Goal: Task Accomplishment & Management: Manage account settings

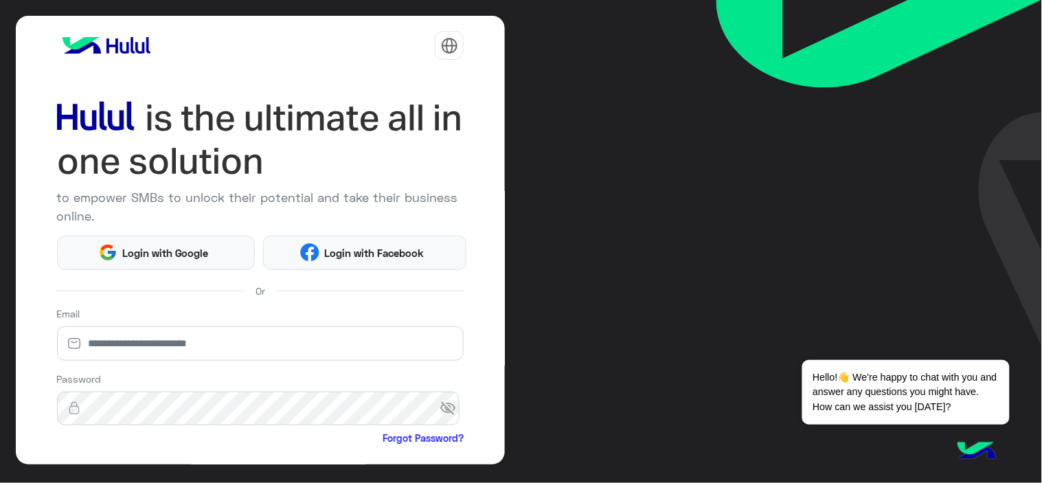
scroll to position [134, 0]
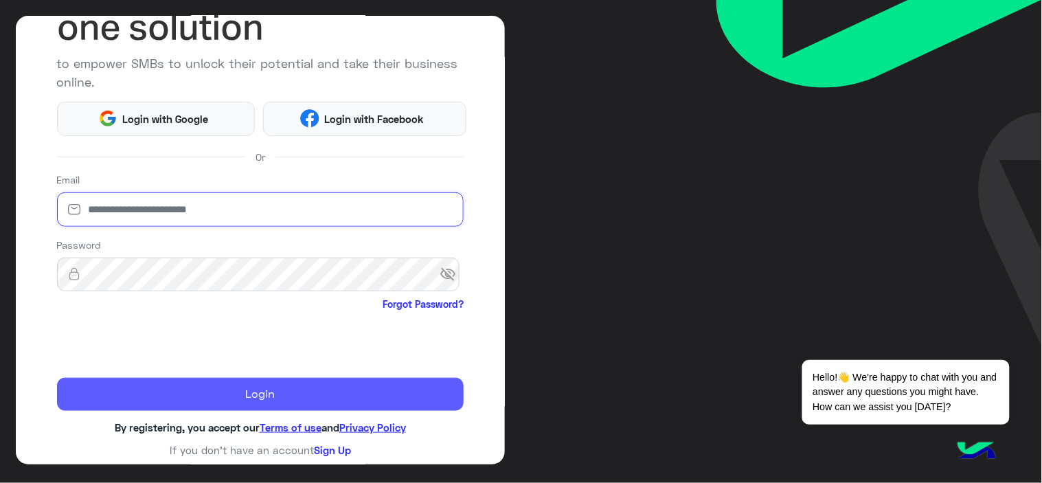
type input "**********"
click at [241, 396] on button "Login" at bounding box center [260, 394] width 407 height 33
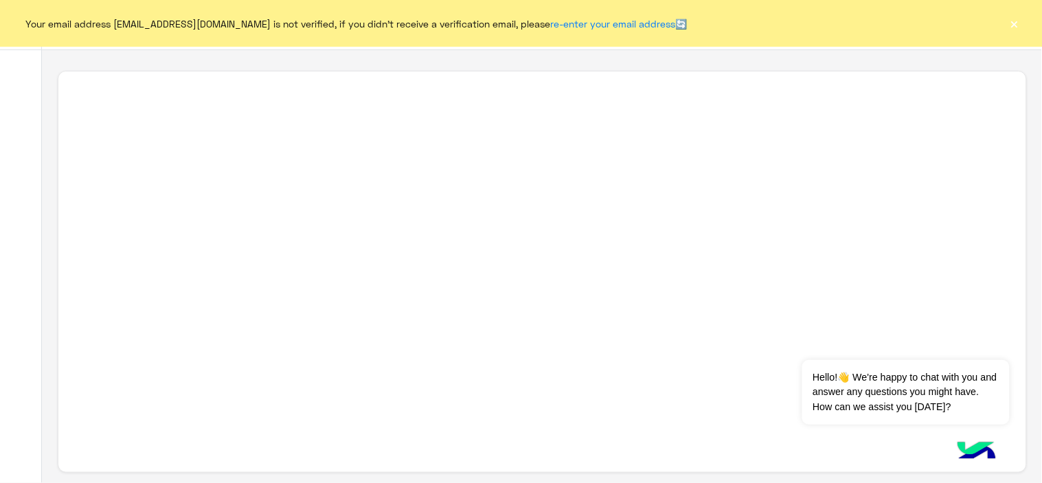
click at [1015, 16] on button "×" at bounding box center [1015, 23] width 14 height 14
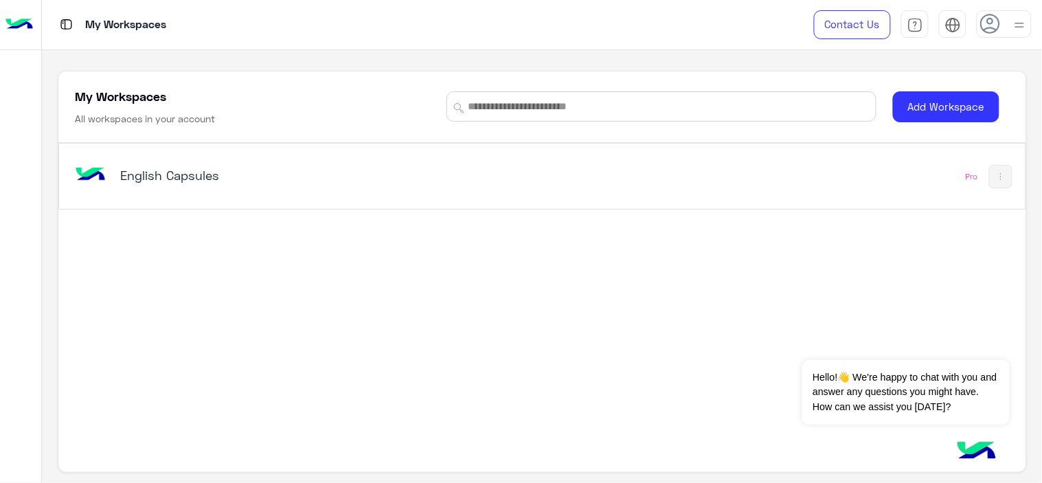
click at [190, 176] on h5 "English Capsules" at bounding box center [289, 175] width 339 height 16
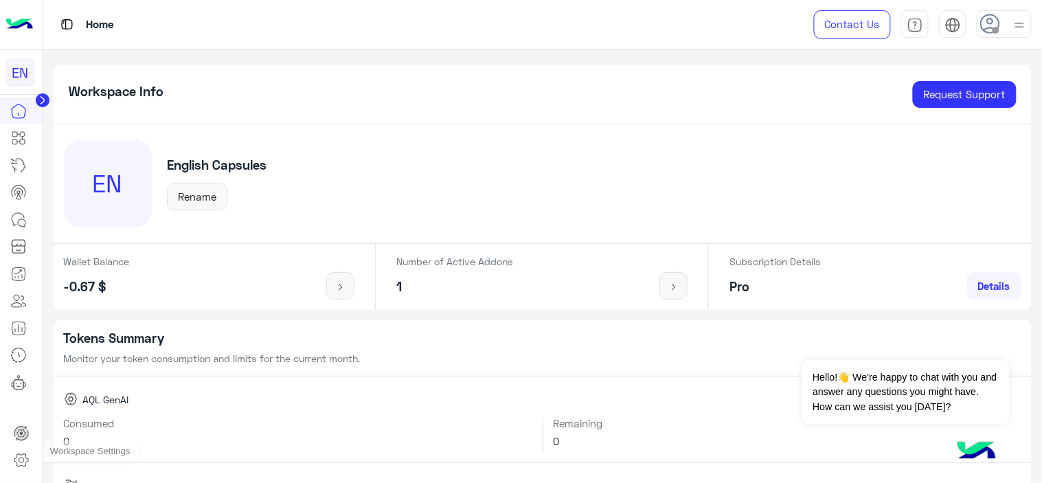
click at [21, 464] on icon at bounding box center [21, 460] width 16 height 16
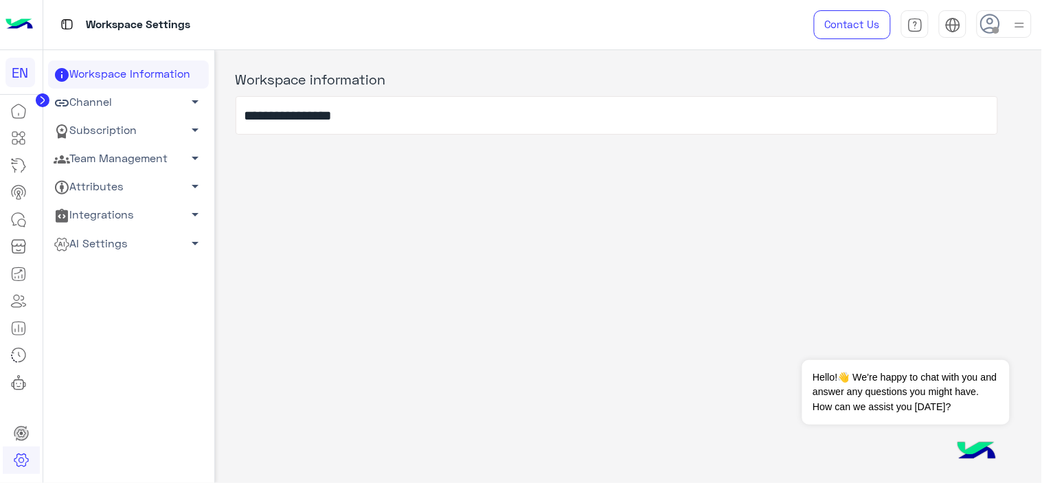
click at [193, 159] on span "arrow_drop_down" at bounding box center [196, 158] width 16 height 16
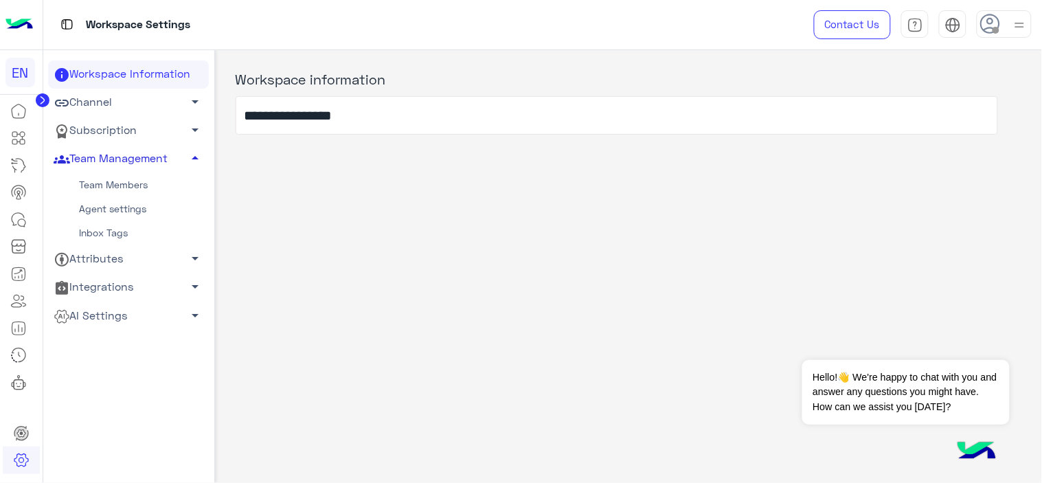
click at [113, 238] on link "Inbox Tags" at bounding box center [128, 233] width 161 height 24
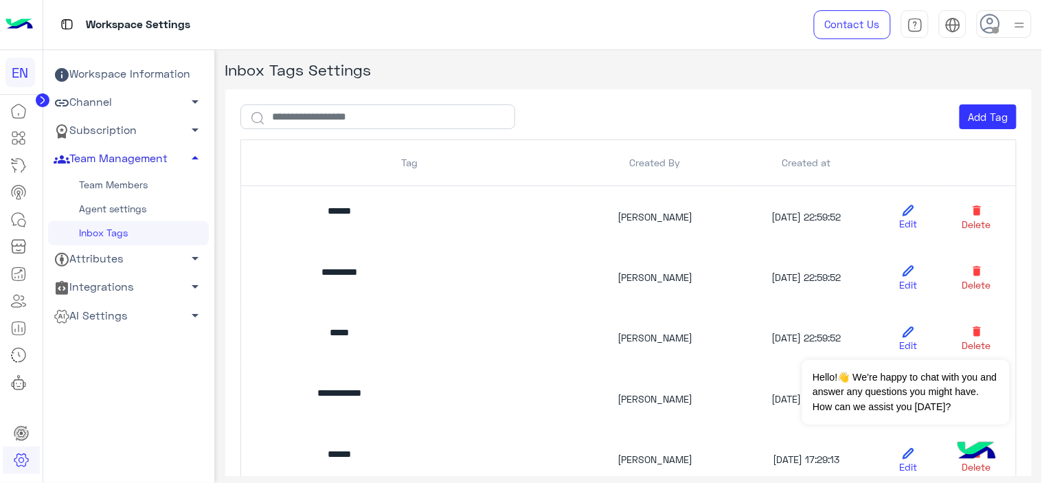
click at [133, 187] on link "Team Members" at bounding box center [128, 185] width 161 height 24
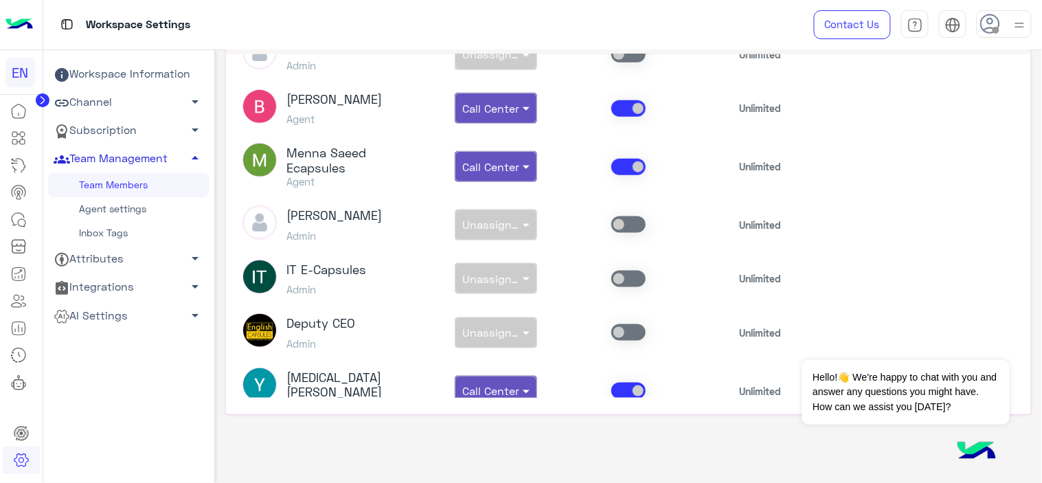
scroll to position [383, 0]
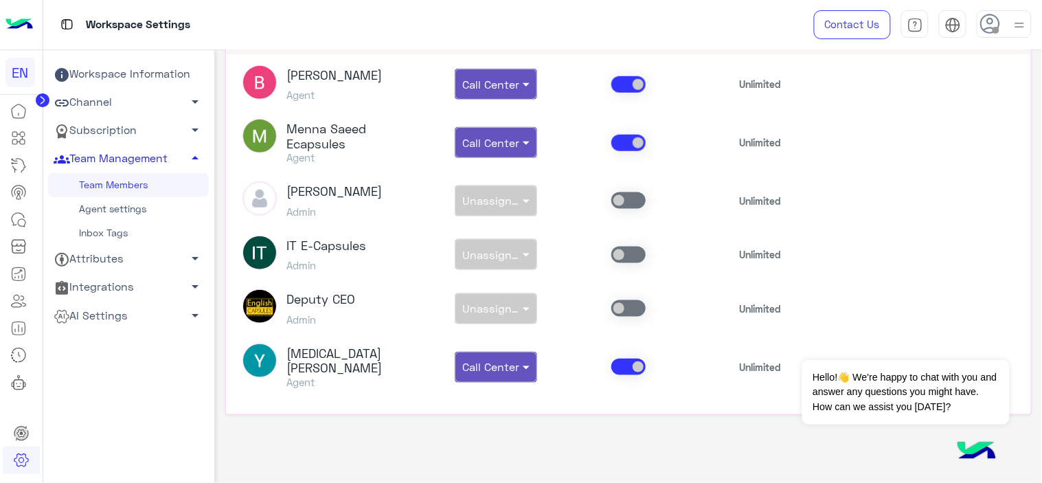
click at [107, 214] on link "Agent settings" at bounding box center [128, 209] width 161 height 24
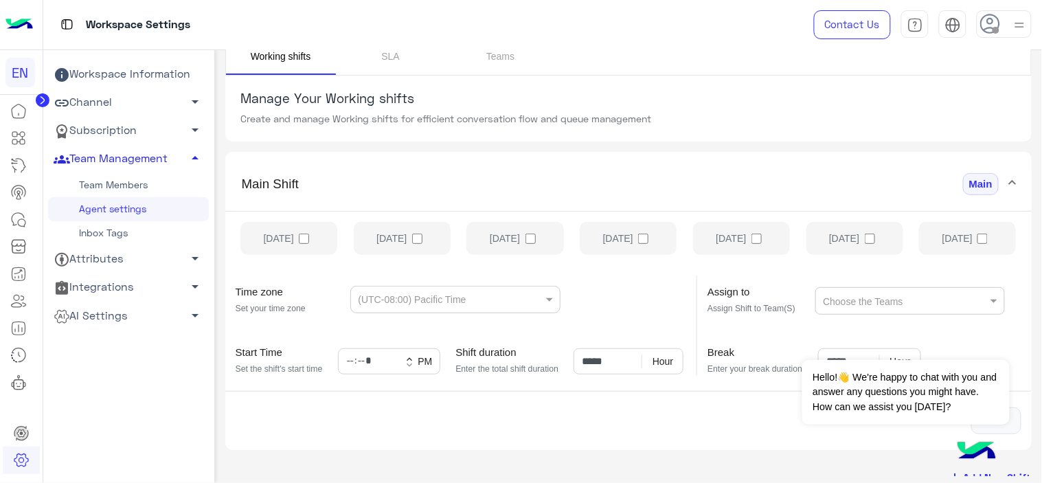
scroll to position [40, 0]
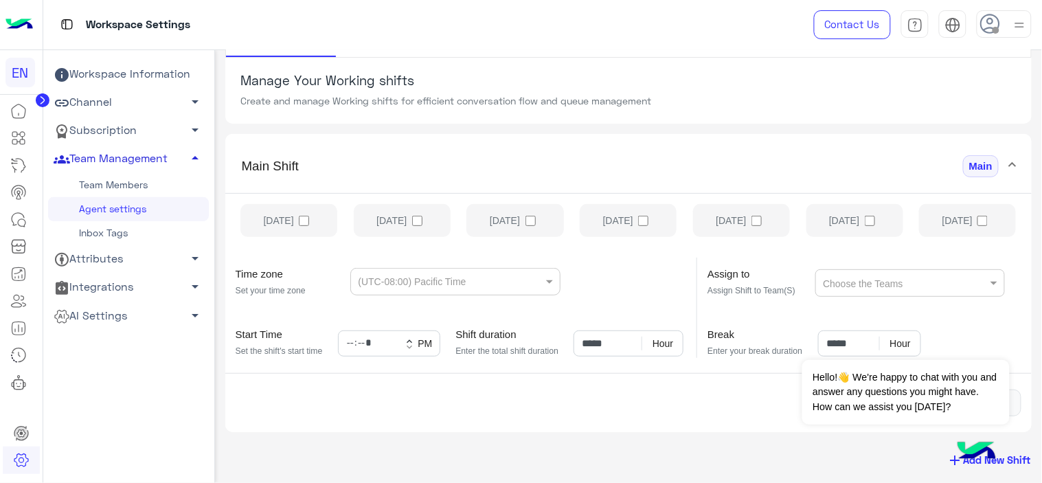
click at [195, 258] on span "arrow_drop_down" at bounding box center [196, 258] width 16 height 16
click at [195, 258] on span "arrow_drop_up" at bounding box center [196, 258] width 16 height 16
click at [190, 131] on span "arrow_drop_down" at bounding box center [196, 130] width 16 height 16
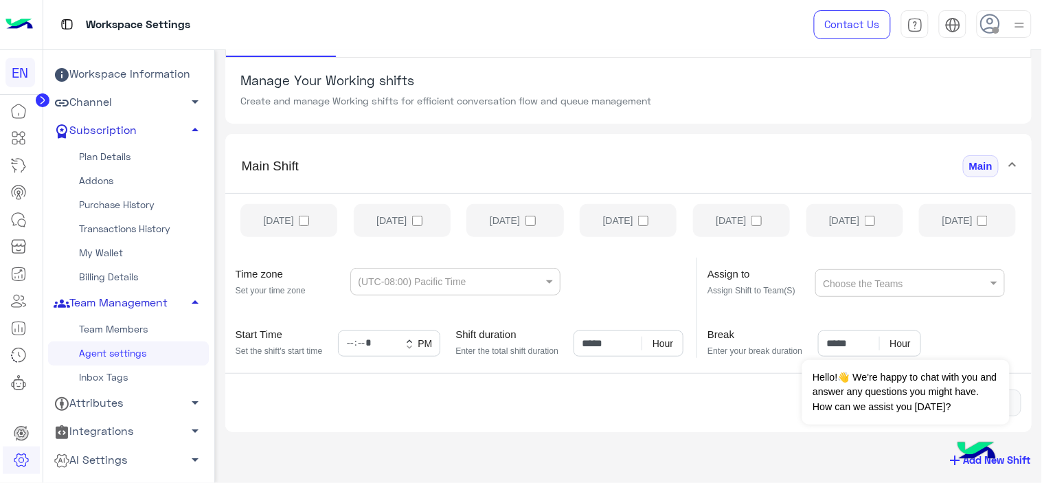
click at [195, 99] on span "arrow_drop_down" at bounding box center [196, 101] width 16 height 16
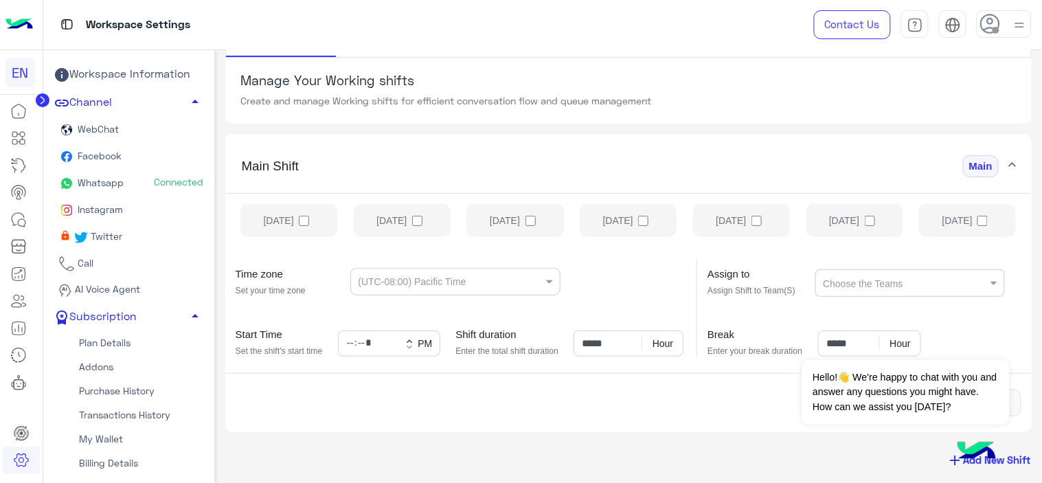
click at [194, 99] on span "arrow_drop_up" at bounding box center [196, 101] width 16 height 16
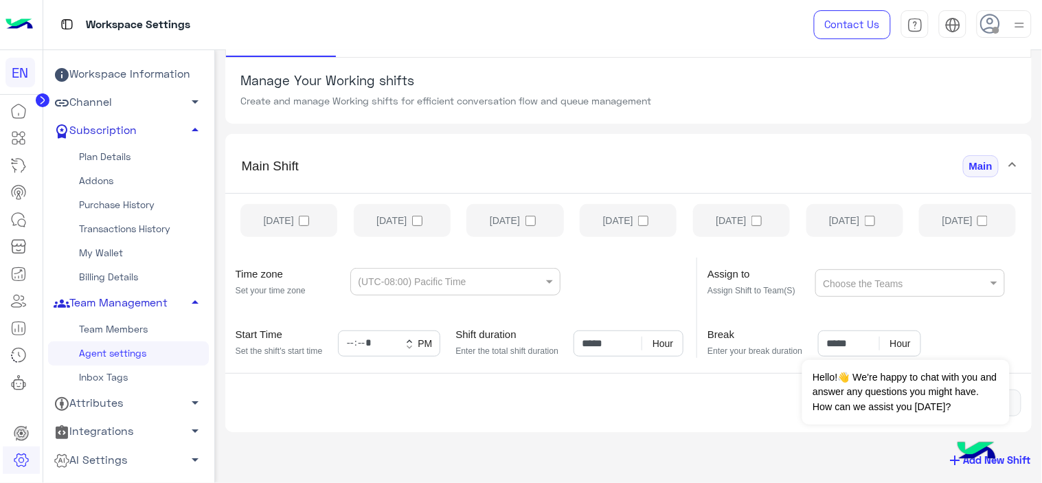
click at [189, 99] on span "arrow_drop_down" at bounding box center [196, 101] width 16 height 16
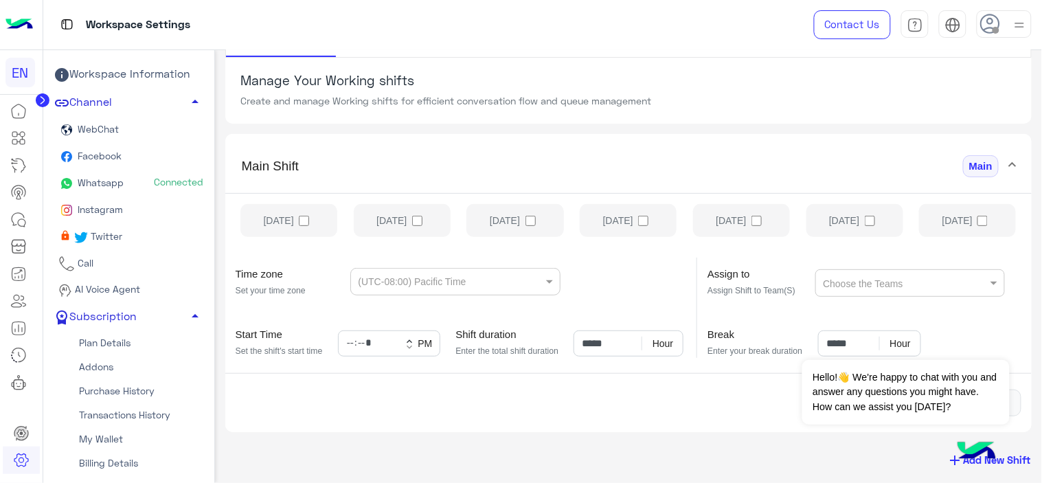
click at [189, 99] on span "arrow_drop_up" at bounding box center [196, 101] width 16 height 16
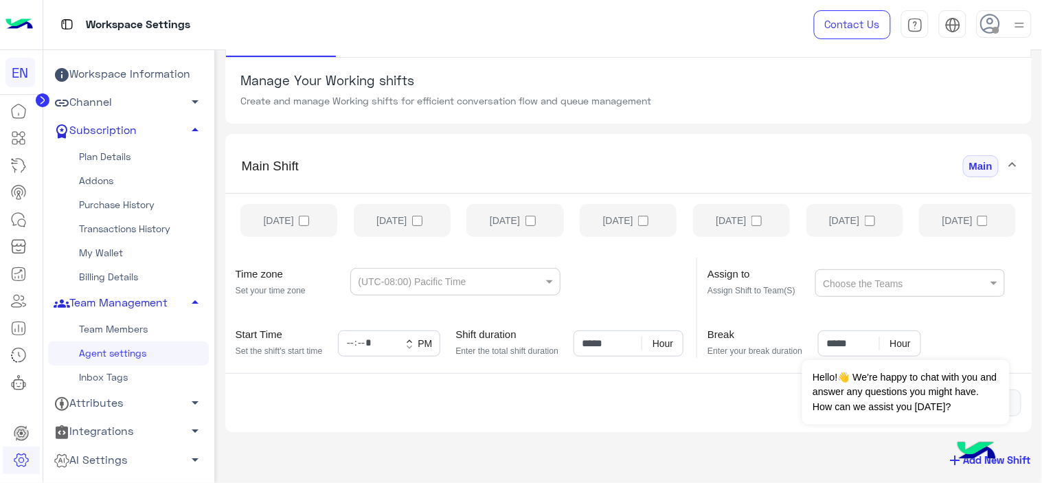
click at [122, 330] on link "Team Members" at bounding box center [128, 329] width 161 height 24
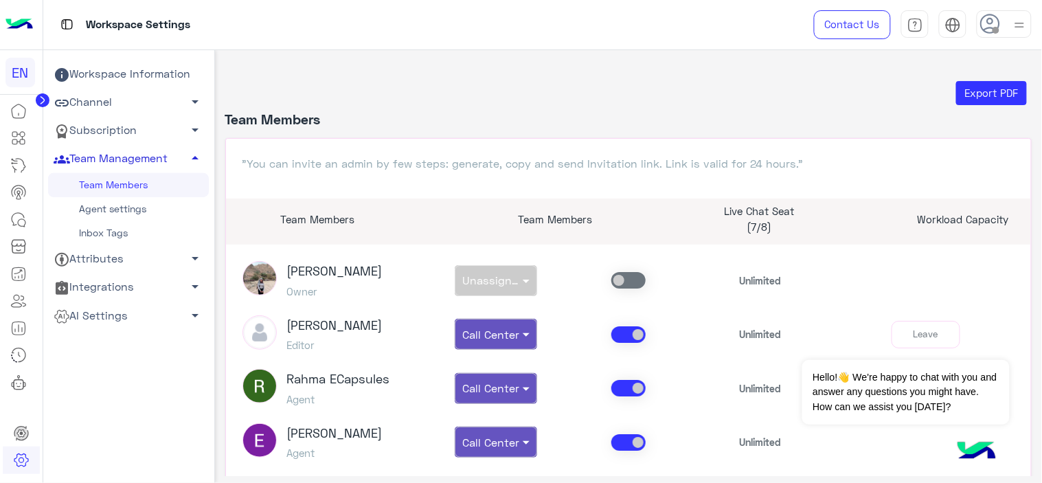
click at [108, 262] on link "Attributes arrow_drop_down" at bounding box center [128, 259] width 161 height 28
click at [108, 284] on link "User Attributes" at bounding box center [128, 285] width 161 height 24
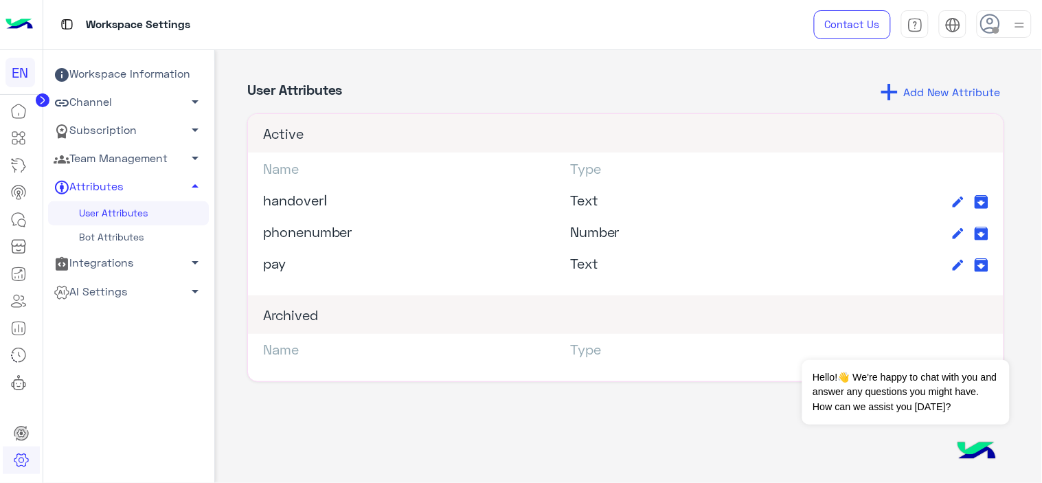
click at [40, 99] on circle at bounding box center [43, 100] width 14 height 14
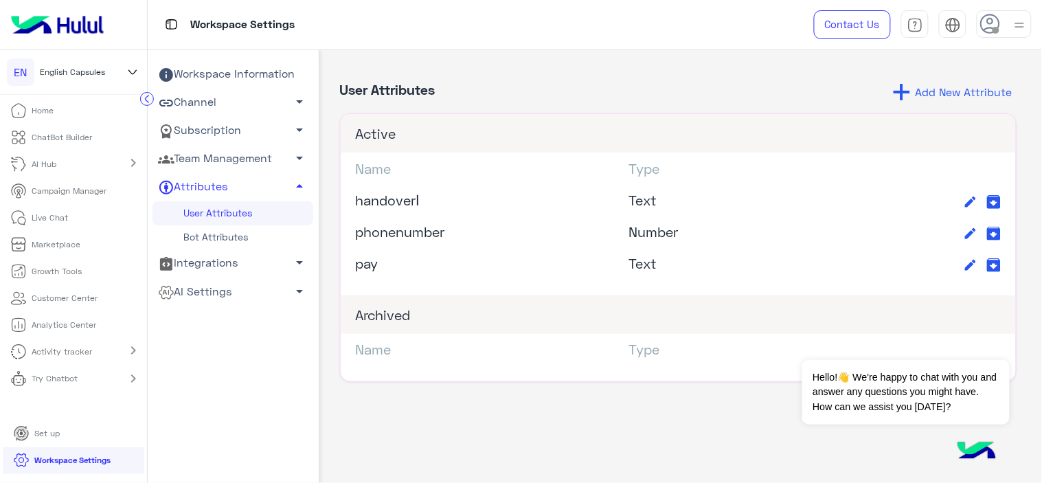
click at [46, 108] on p "Home" at bounding box center [43, 110] width 22 height 12
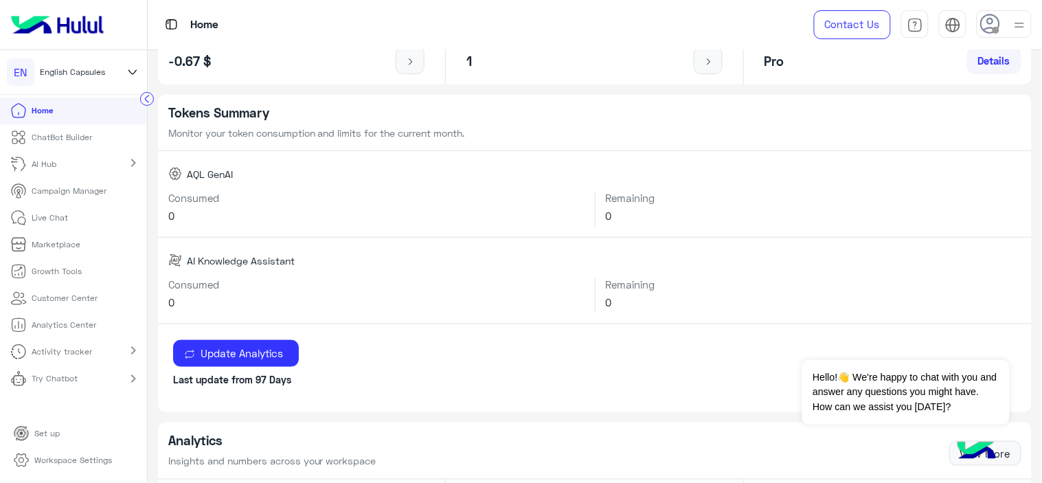
scroll to position [229, 0]
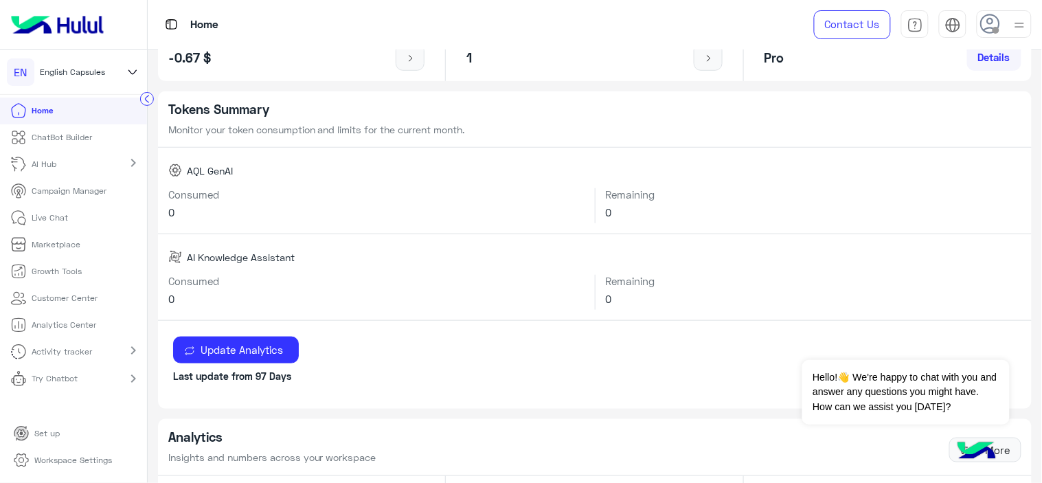
click at [60, 295] on p "Customer Center" at bounding box center [65, 298] width 66 height 12
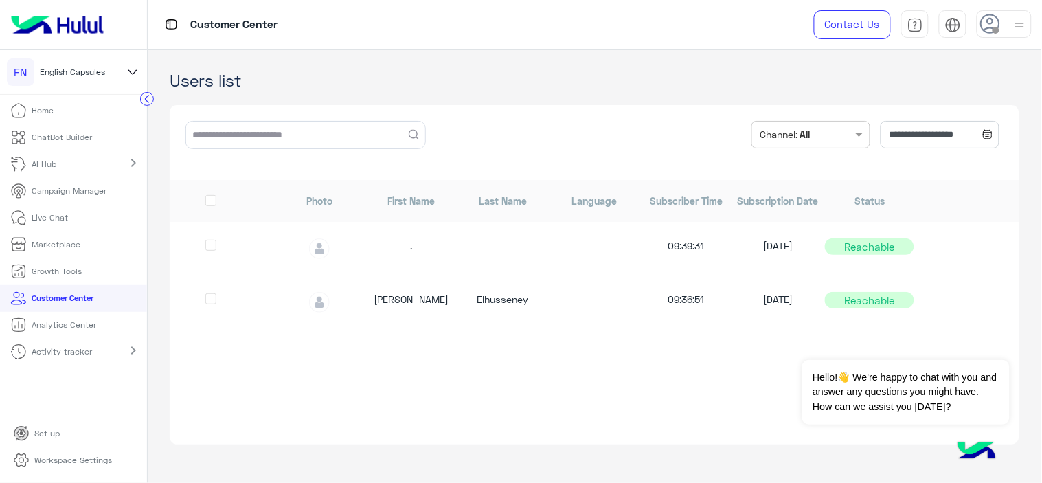
click at [40, 460] on p "Workspace Settings" at bounding box center [73, 460] width 78 height 12
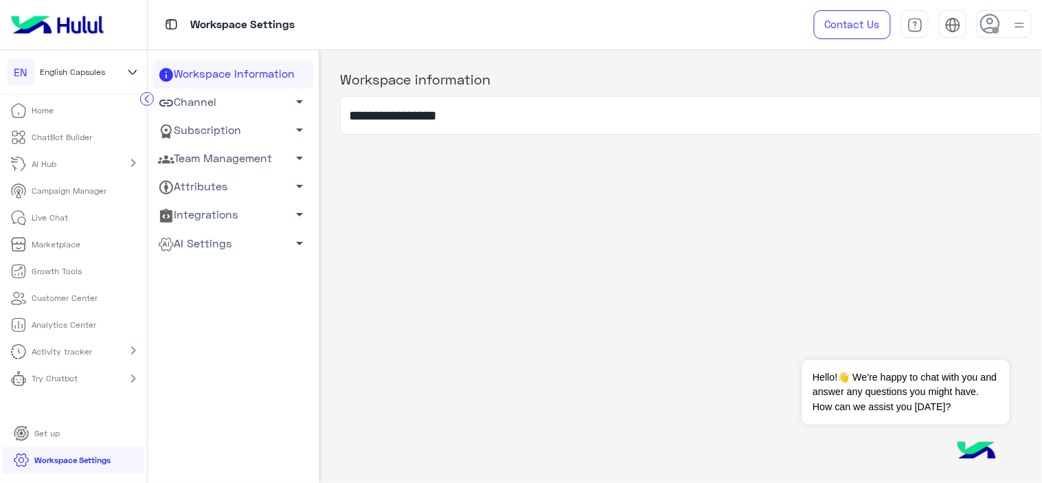
click at [255, 244] on link "AI Settings arrow_drop_down" at bounding box center [233, 243] width 161 height 28
click at [245, 210] on link "Integrations arrow_drop_down" at bounding box center [233, 215] width 161 height 28
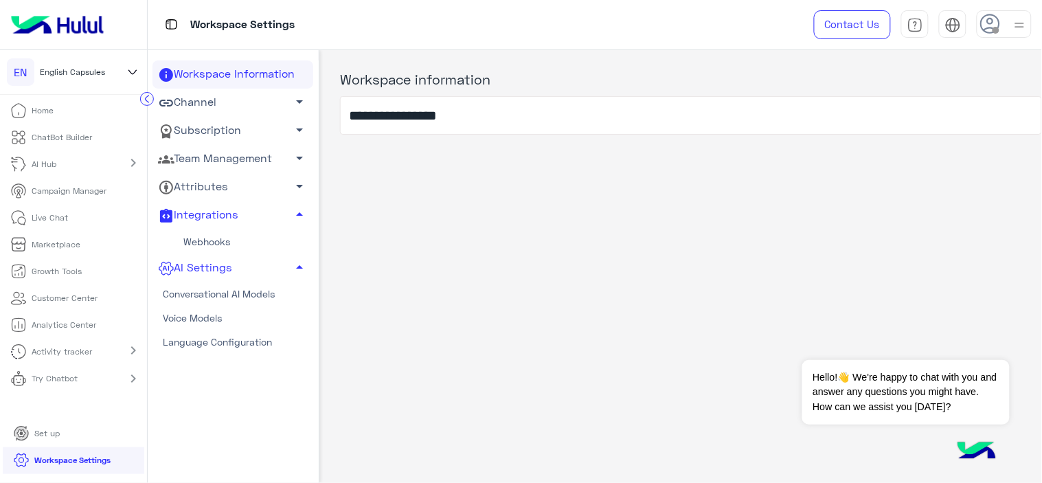
click at [218, 236] on link "Webhooks" at bounding box center [233, 241] width 161 height 24
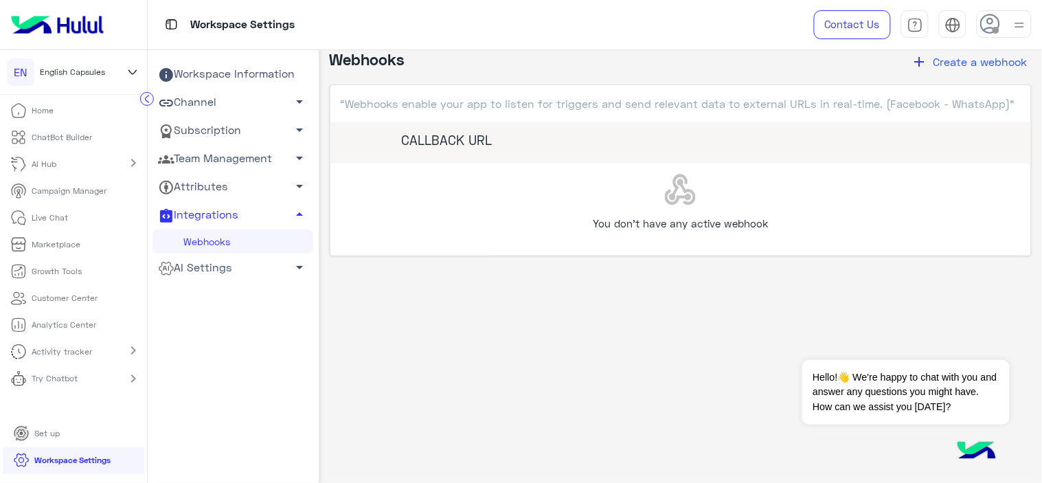
click at [202, 190] on link "Attributes arrow_drop_down" at bounding box center [233, 187] width 161 height 28
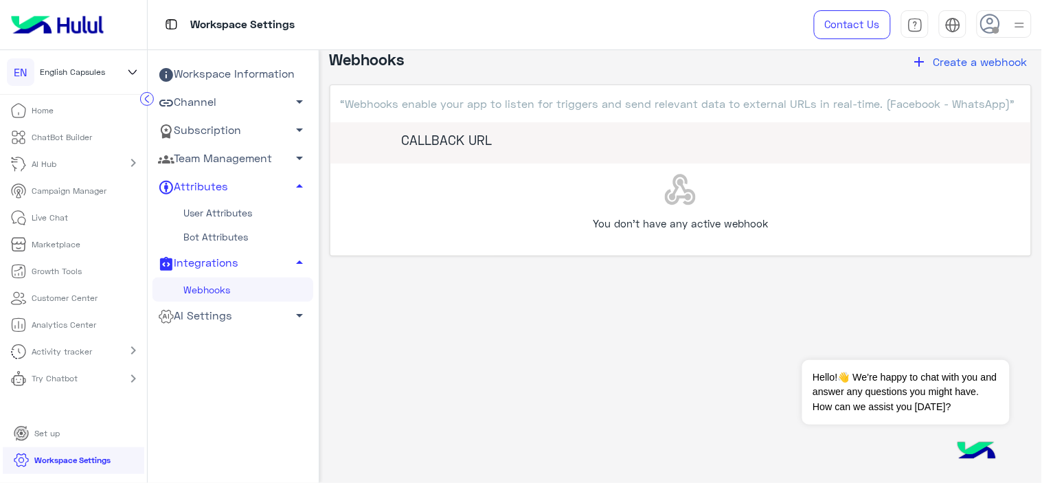
click at [210, 163] on link "Team Management arrow_drop_down" at bounding box center [233, 159] width 161 height 28
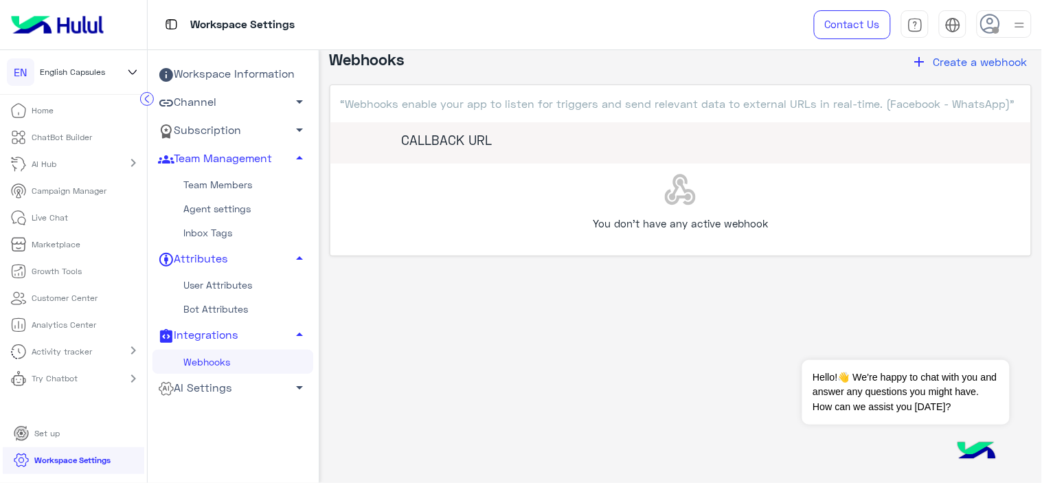
click at [212, 228] on link "Inbox Tags" at bounding box center [233, 233] width 161 height 24
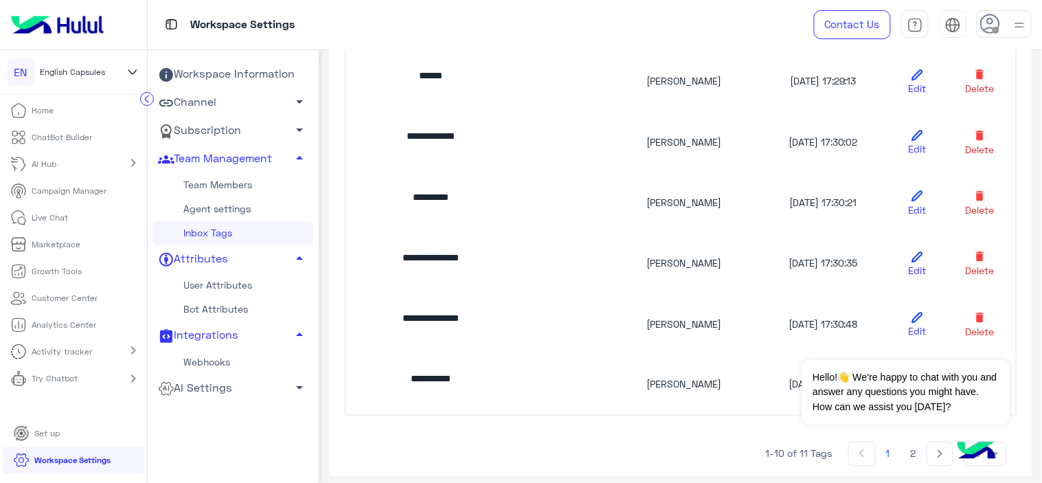
scroll to position [442, 0]
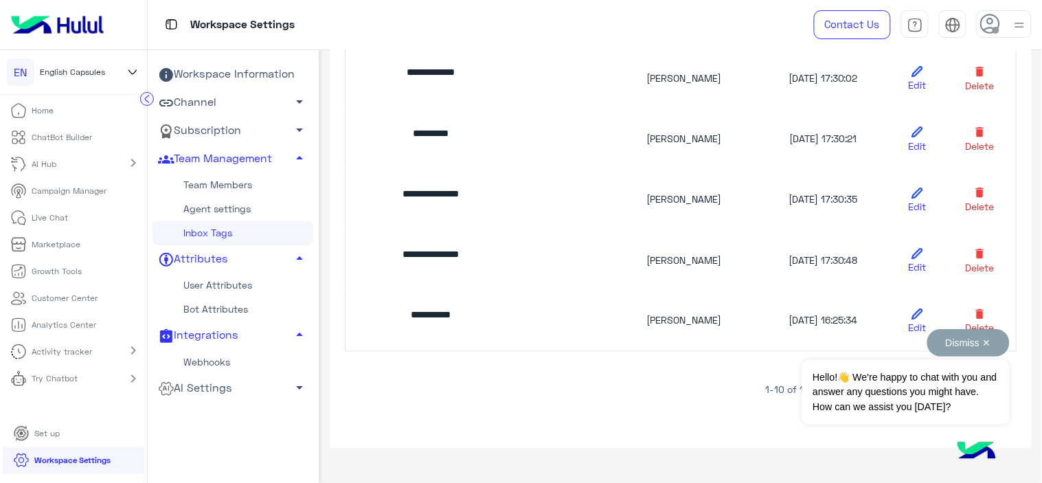
click at [976, 341] on button "Dismiss ✕" at bounding box center [969, 342] width 82 height 27
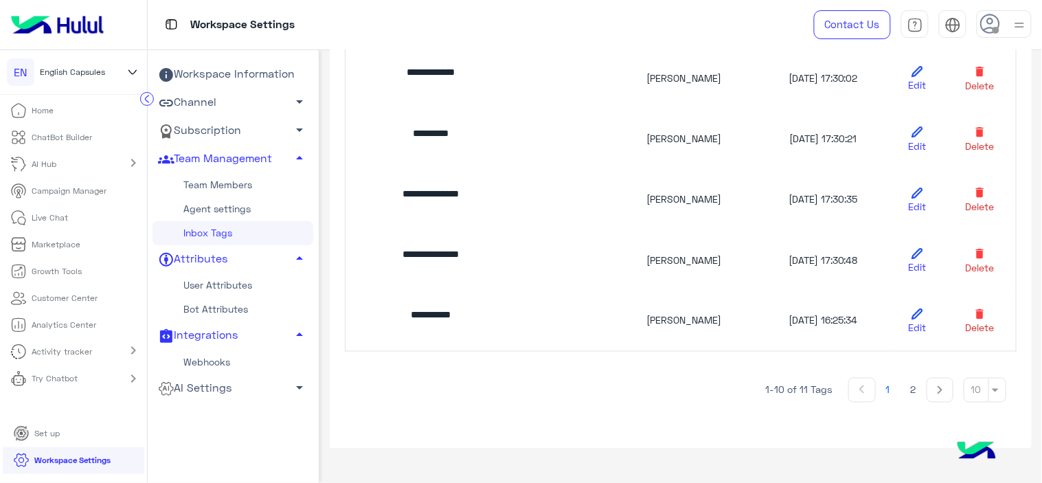
click at [927, 389] on button at bounding box center [940, 390] width 27 height 25
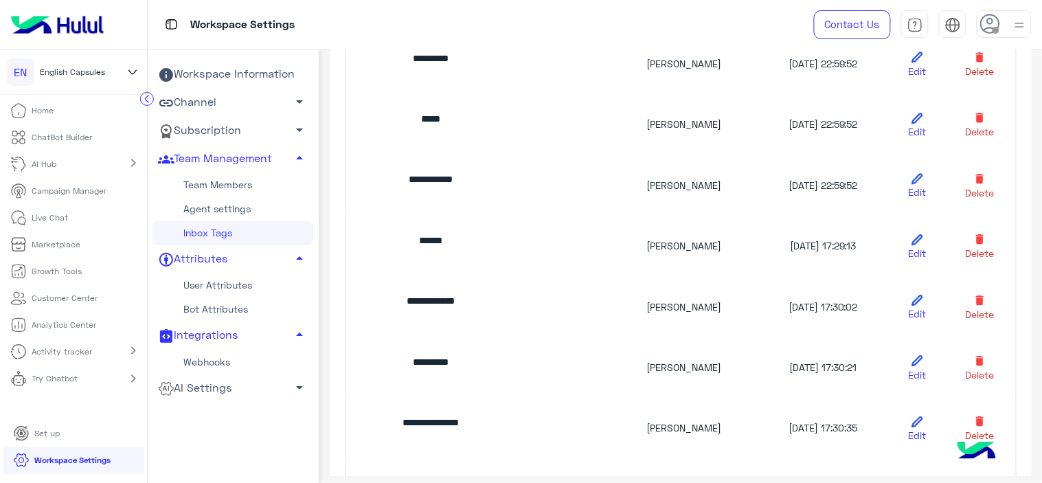
scroll to position [137, 0]
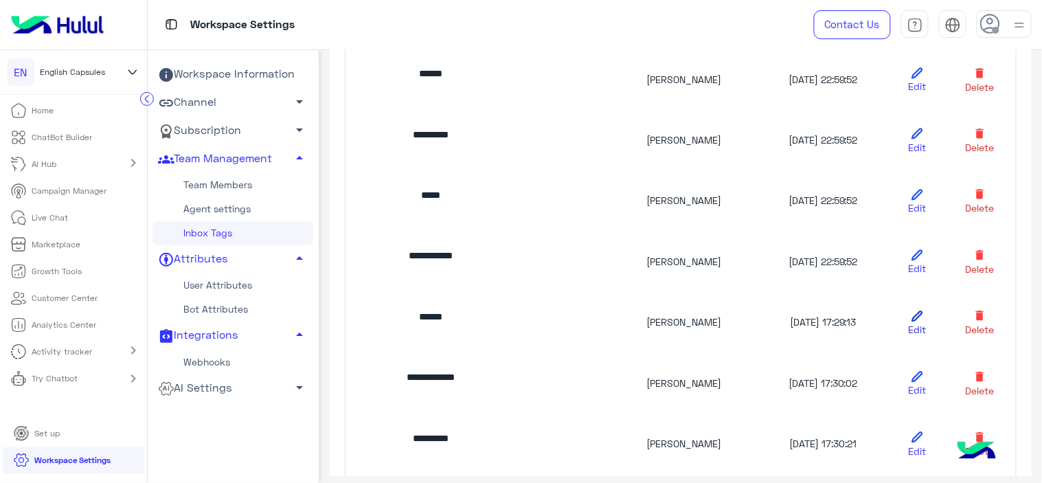
click at [912, 317] on icon at bounding box center [917, 316] width 10 height 10
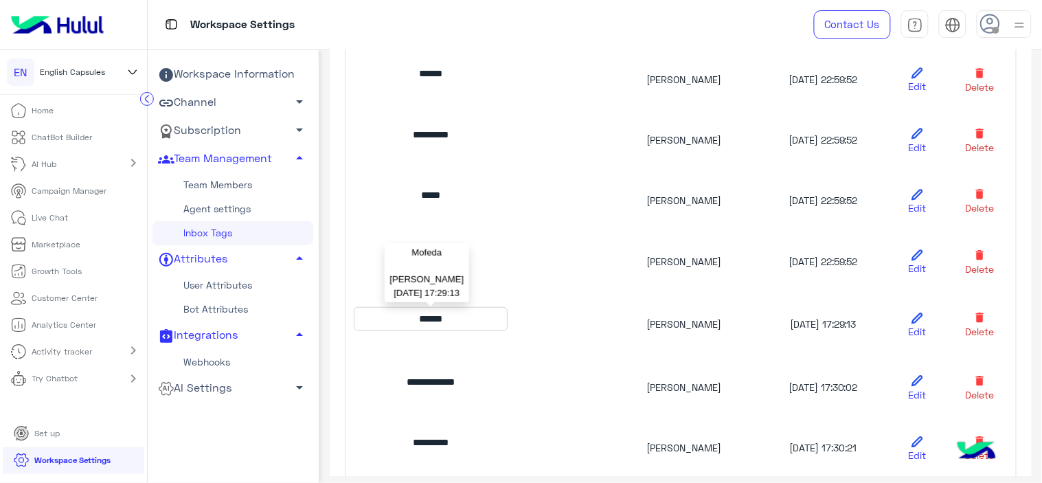
click at [484, 317] on p "******" at bounding box center [431, 319] width 154 height 24
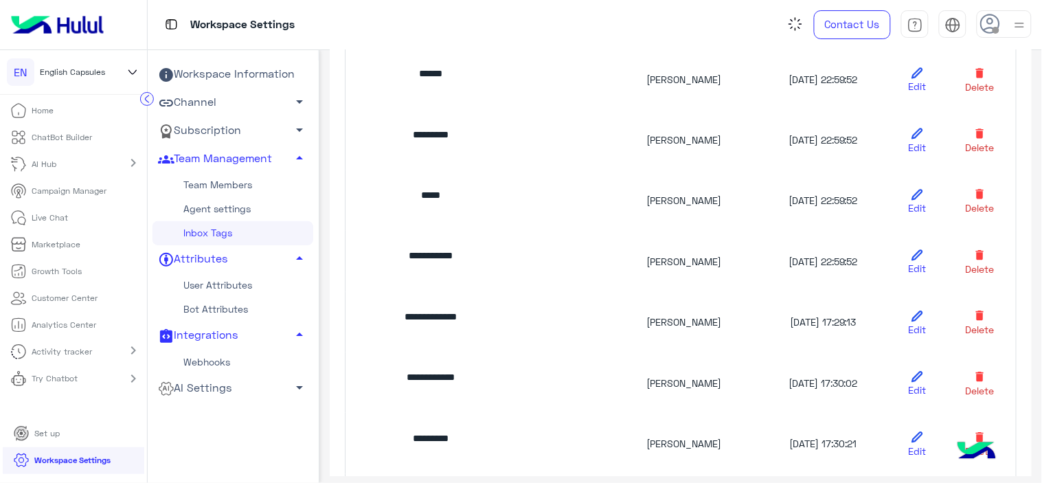
click at [613, 266] on td "[PERSON_NAME]" at bounding box center [684, 261] width 143 height 60
click at [974, 198] on icon at bounding box center [980, 194] width 13 height 13
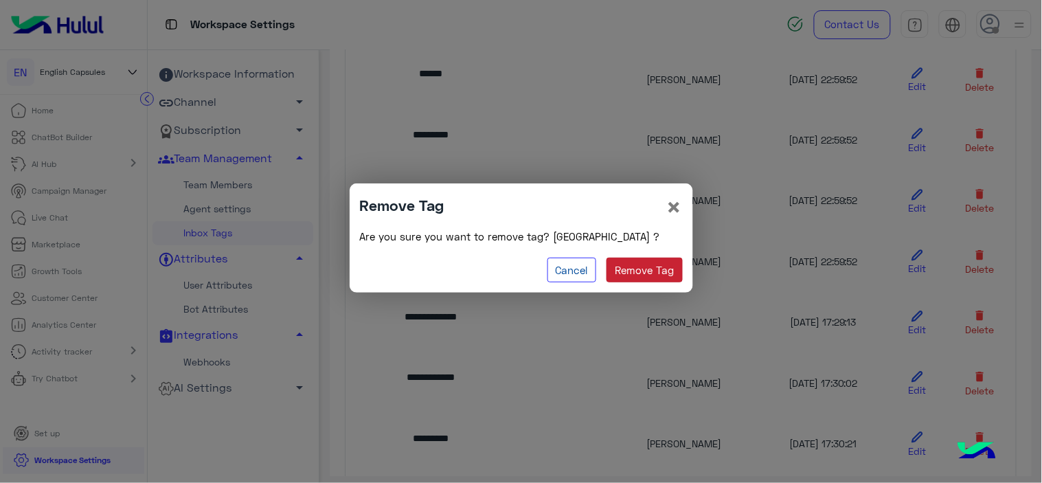
click at [651, 272] on button "Remove Tag" at bounding box center [645, 270] width 76 height 25
